Goal: Task Accomplishment & Management: Manage account settings

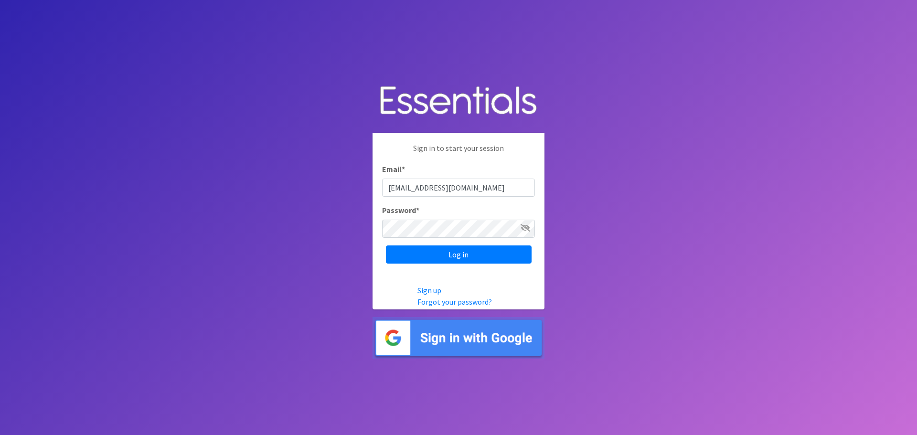
type input "[EMAIL_ADDRESS][DOMAIN_NAME]"
click at [381, 230] on div "Sign in to start your session Email * astaff3@uwhealth.org Password * Log in" at bounding box center [458, 203] width 172 height 140
click at [386, 245] on input "Log in" at bounding box center [459, 254] width 146 height 18
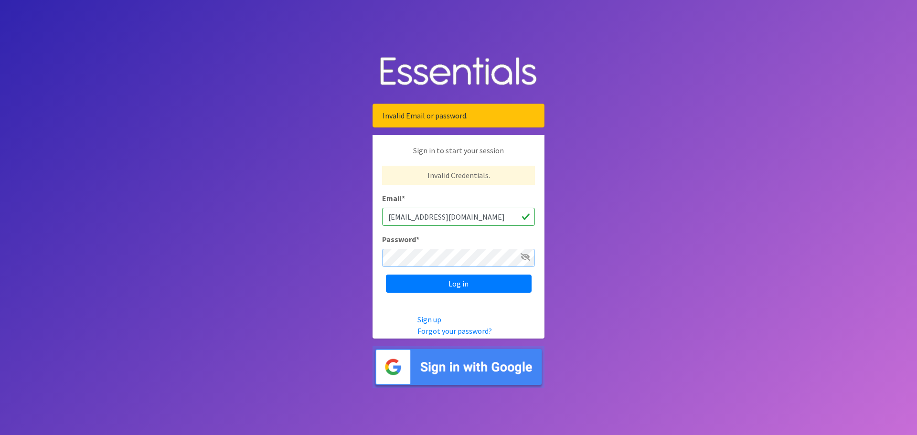
click at [386, 275] on input "Log in" at bounding box center [459, 284] width 146 height 18
click at [435, 332] on link "Forgot your password?" at bounding box center [454, 331] width 74 height 10
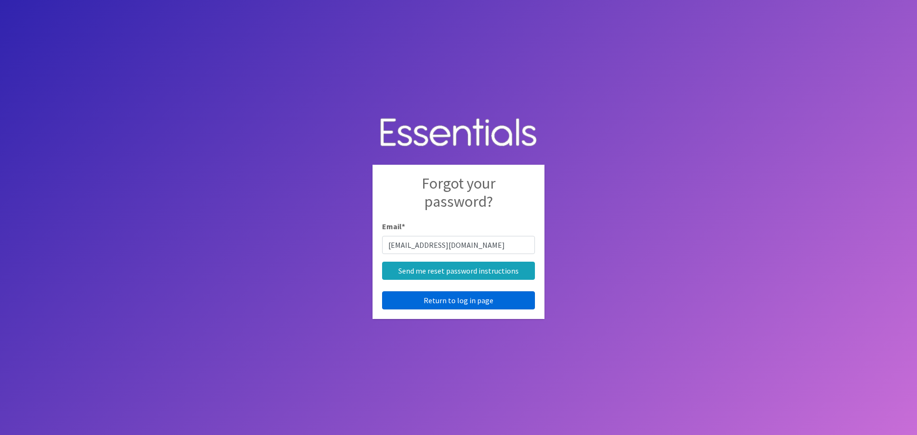
type input "[EMAIL_ADDRESS][DOMAIN_NAME]"
click at [382, 262] on input "Send me reset password instructions" at bounding box center [458, 271] width 153 height 18
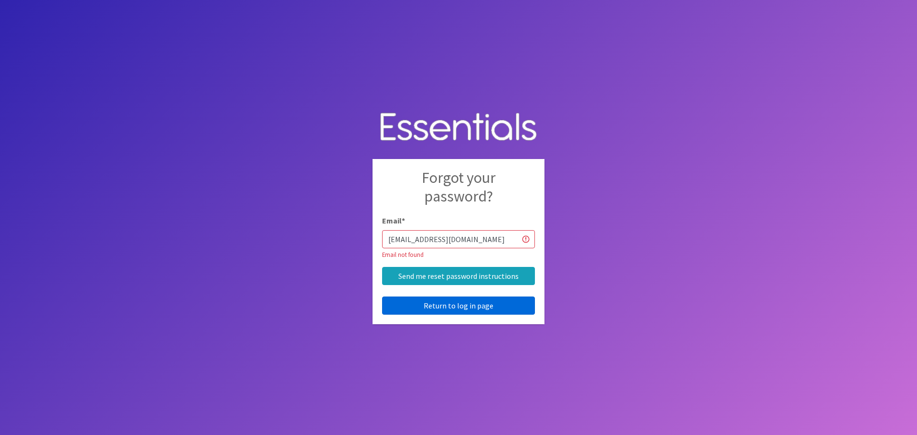
click at [455, 307] on link "Return to log in page" at bounding box center [458, 306] width 153 height 18
